Goal: Transaction & Acquisition: Purchase product/service

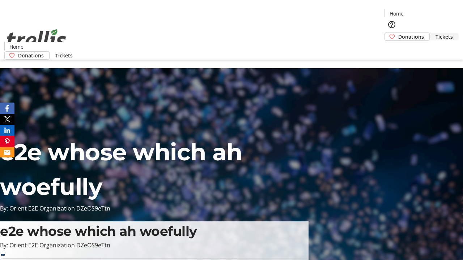
click at [435, 33] on span "Tickets" at bounding box center [443, 37] width 17 height 8
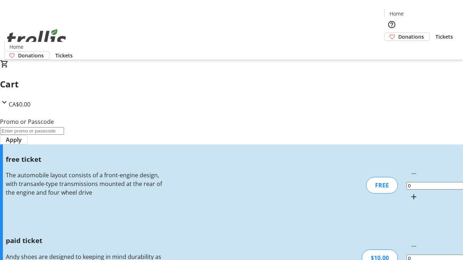
type input "1"
type input "FREE"
